Goal: Navigation & Orientation: Understand site structure

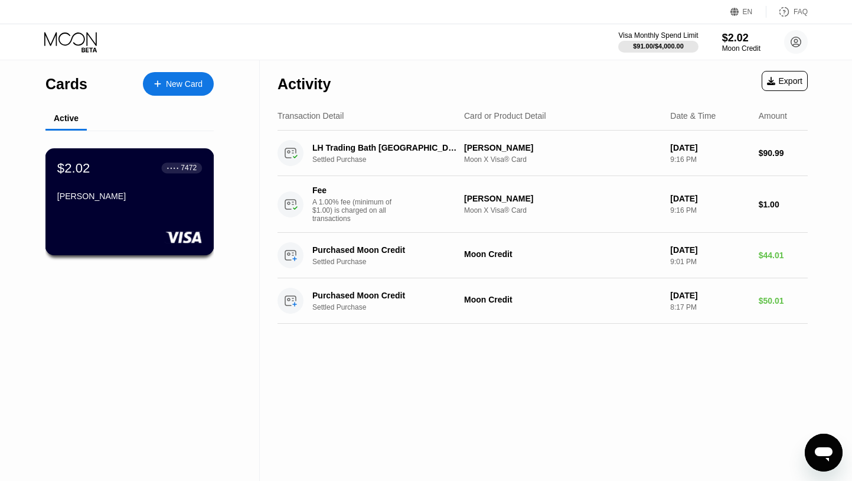
click at [139, 197] on div "[PERSON_NAME]" at bounding box center [129, 195] width 145 height 9
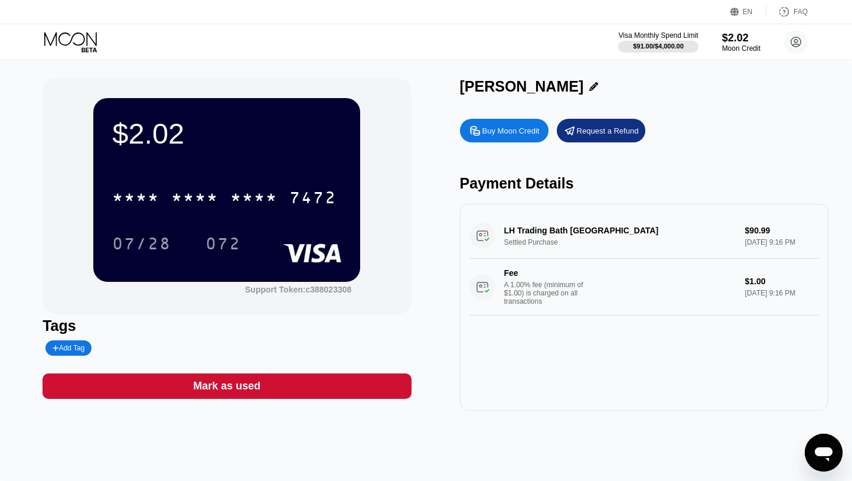
click at [628, 227] on div "LH Trading Bath GB Settled Purchase $90.99 [DATE] 9:16 PM Fee A 1.00% fee (mini…" at bounding box center [645, 264] width 350 height 102
click at [739, 49] on div "Moon Credit" at bounding box center [742, 48] width 40 height 8
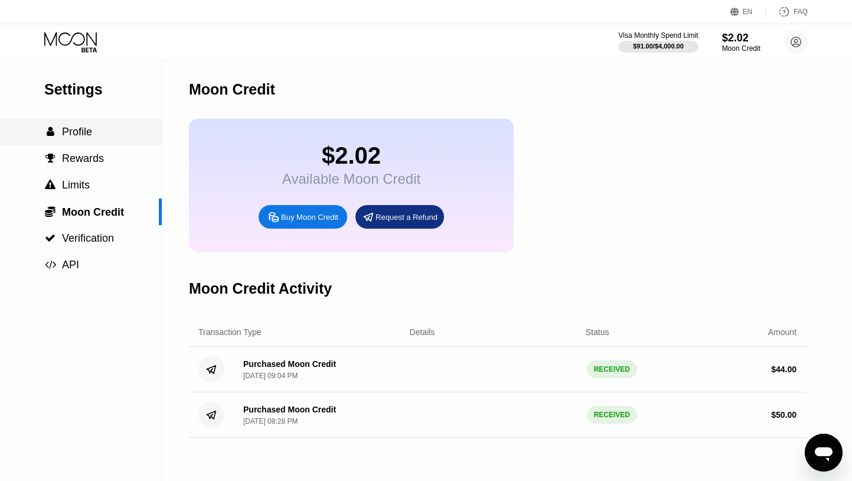
click at [74, 133] on span "Profile" at bounding box center [77, 132] width 30 height 12
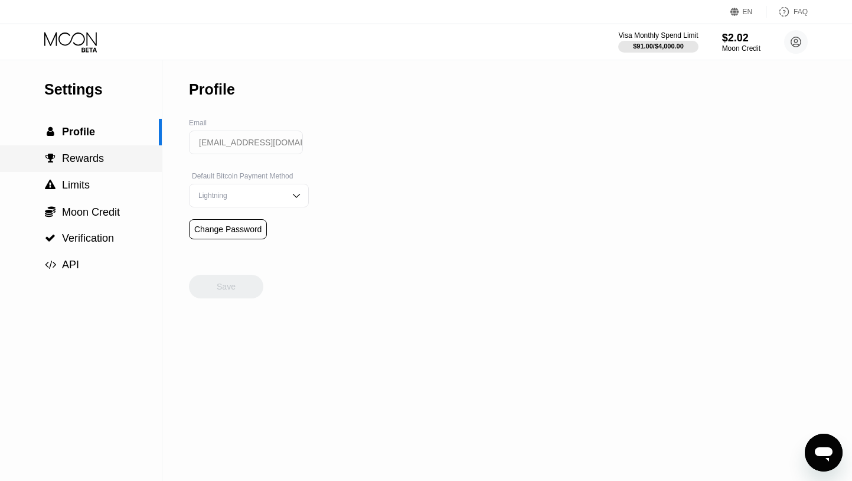
click at [72, 160] on span "Rewards" at bounding box center [83, 158] width 42 height 12
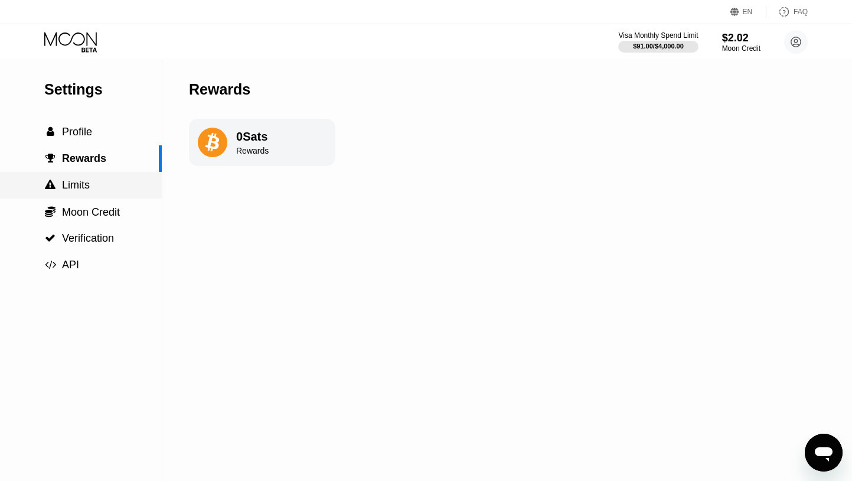
click at [79, 191] on span "Limits" at bounding box center [76, 185] width 28 height 12
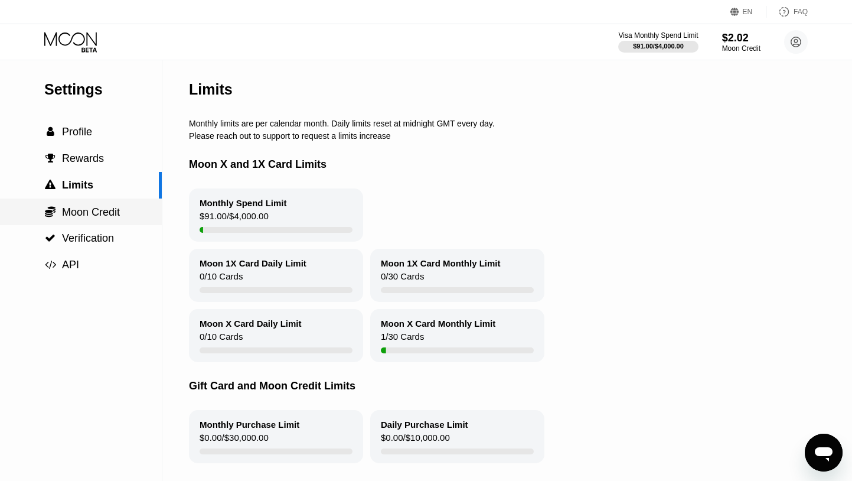
click at [75, 217] on span "Moon Credit" at bounding box center [91, 212] width 58 height 12
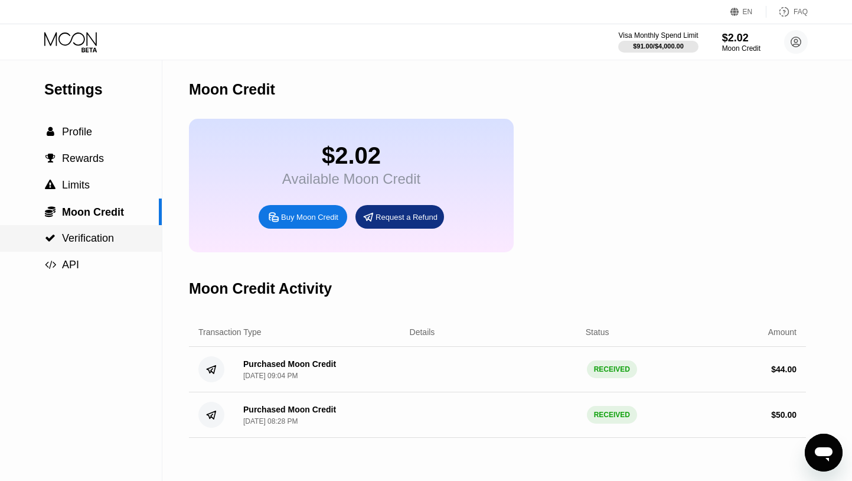
click at [74, 236] on span "Verification" at bounding box center [88, 238] width 52 height 12
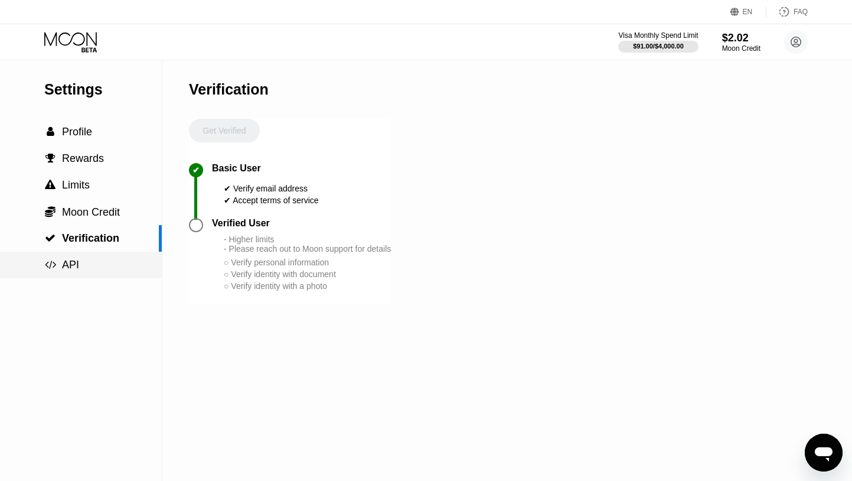
click at [70, 273] on div " API" at bounding box center [81, 265] width 162 height 27
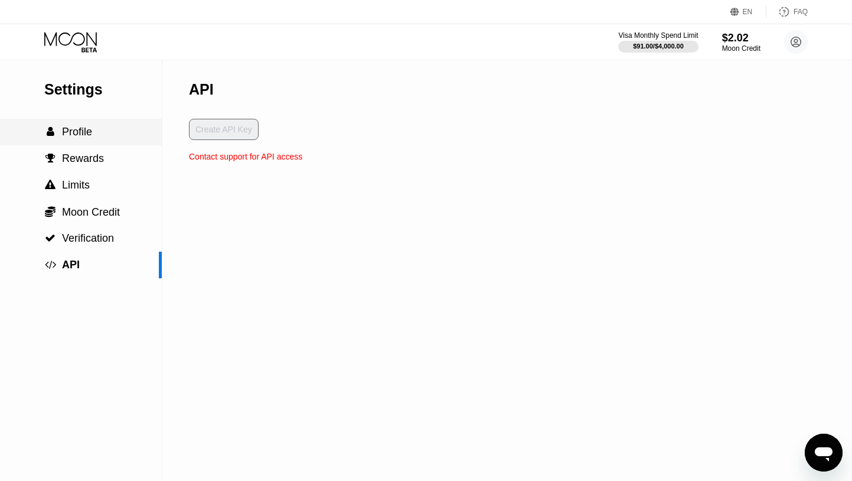
click at [73, 129] on span "Profile" at bounding box center [77, 132] width 30 height 12
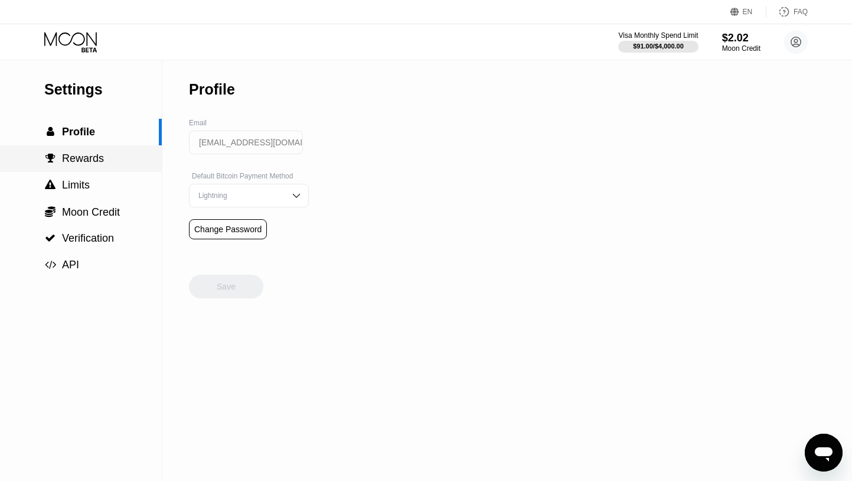
click at [71, 155] on span "Rewards" at bounding box center [83, 158] width 42 height 12
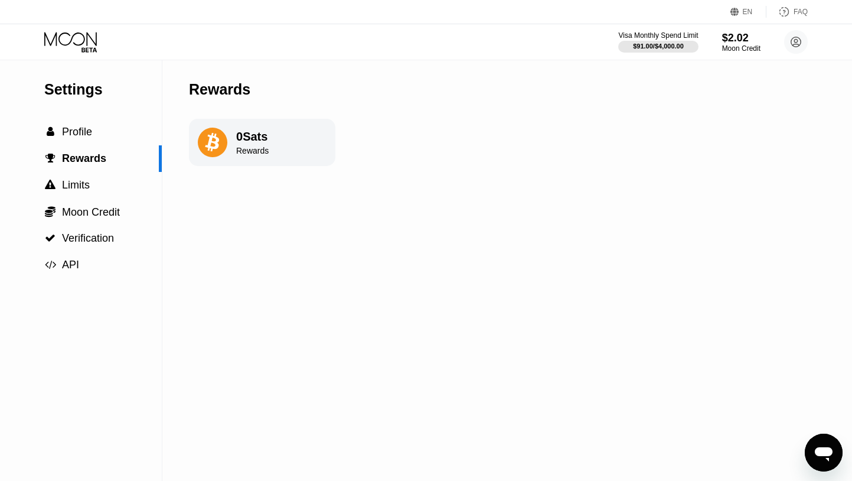
click at [99, 39] on icon at bounding box center [71, 42] width 55 height 21
